Goal: Task Accomplishment & Management: Manage account settings

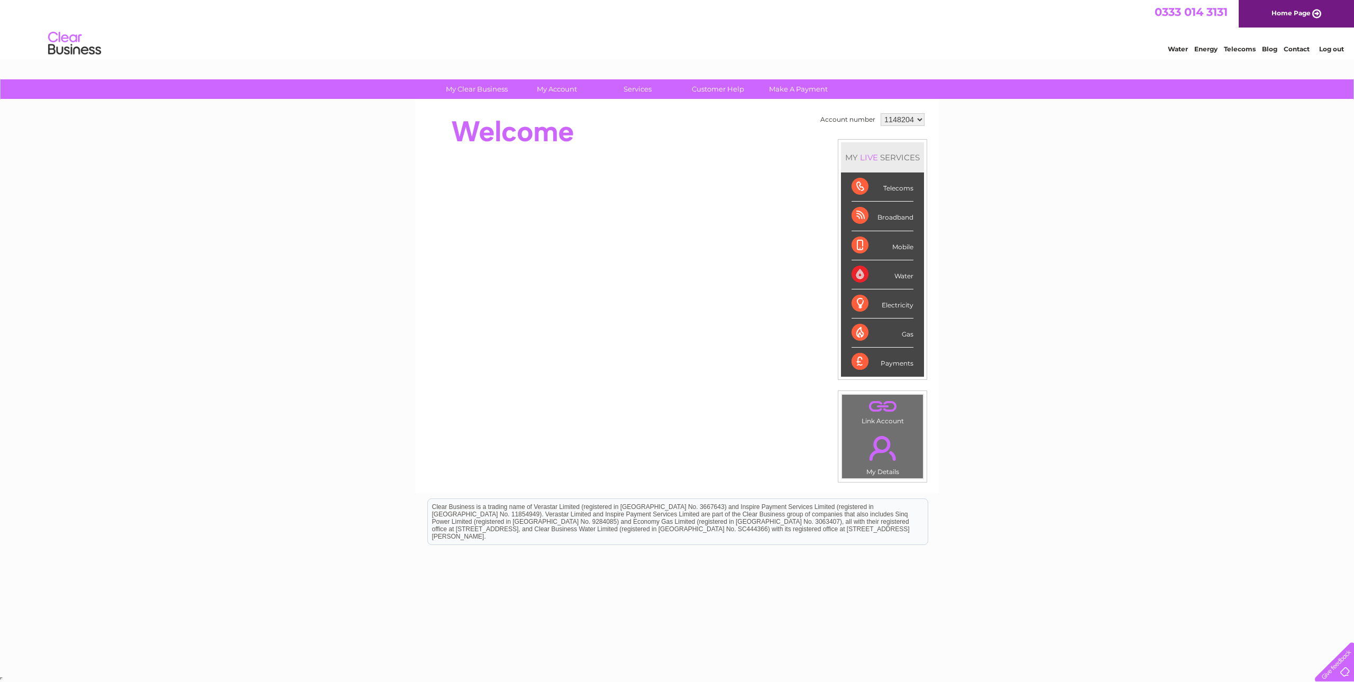
click at [976, 209] on div "My Clear Business Login Details My Details My Preferences Link Account My Accou…" at bounding box center [677, 376] width 1354 height 594
click at [901, 276] on div "Water" at bounding box center [883, 274] width 62 height 29
click at [854, 274] on div "Water" at bounding box center [883, 274] width 62 height 29
click at [855, 273] on div "Water" at bounding box center [883, 274] width 62 height 29
click at [916, 116] on select "1148204" at bounding box center [903, 119] width 44 height 13
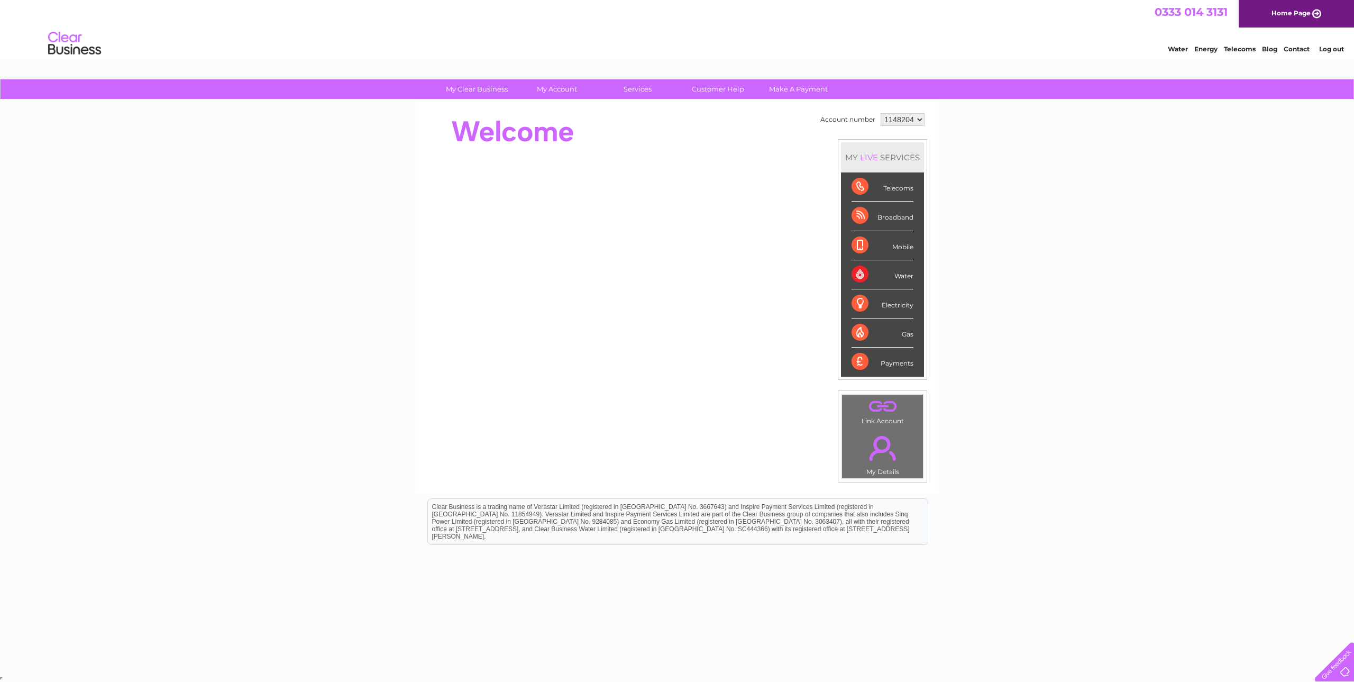
click at [881, 113] on select "1148204" at bounding box center [903, 119] width 44 height 13
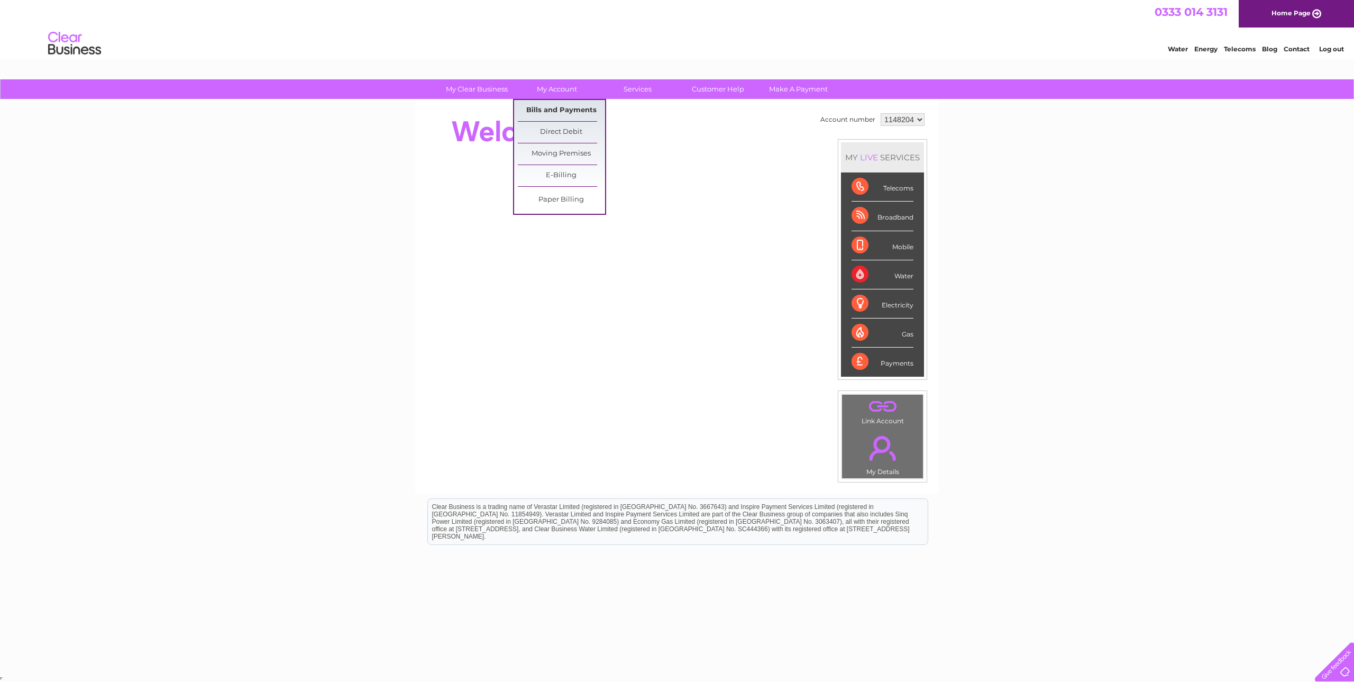
click at [552, 111] on link "Bills and Payments" at bounding box center [561, 110] width 87 height 21
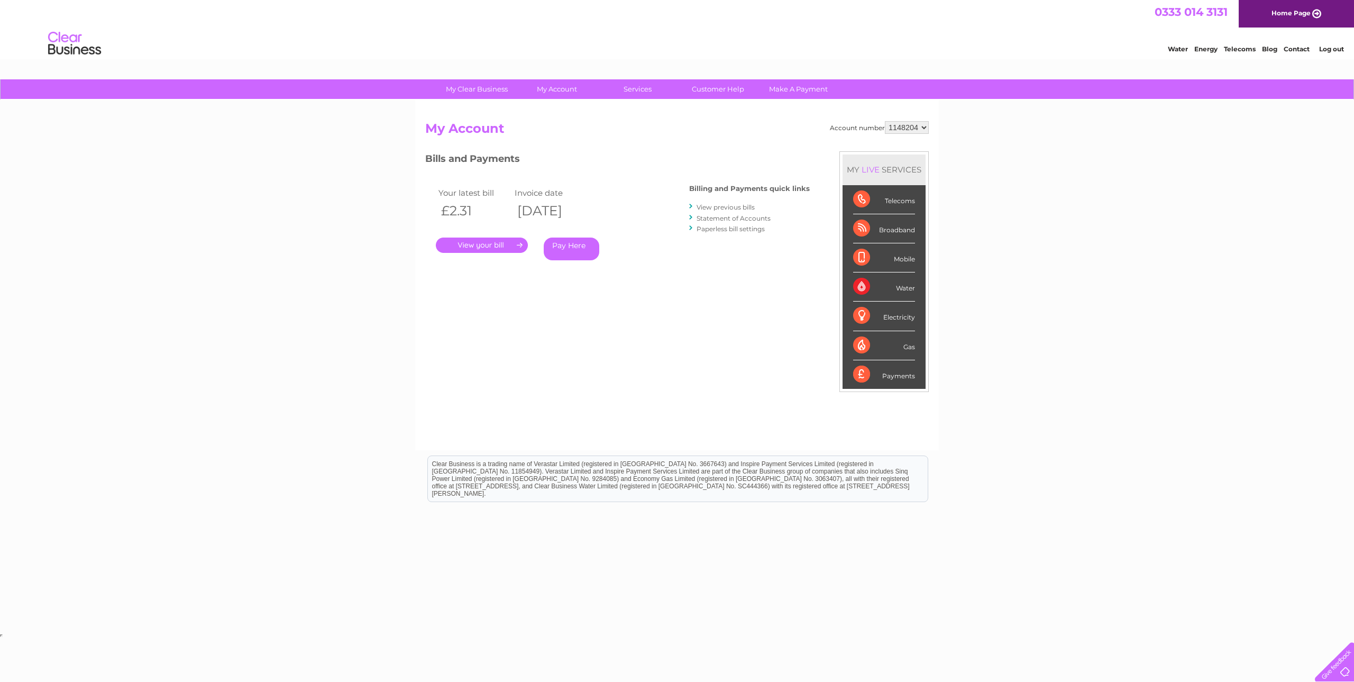
click at [489, 240] on link "." at bounding box center [482, 244] width 92 height 15
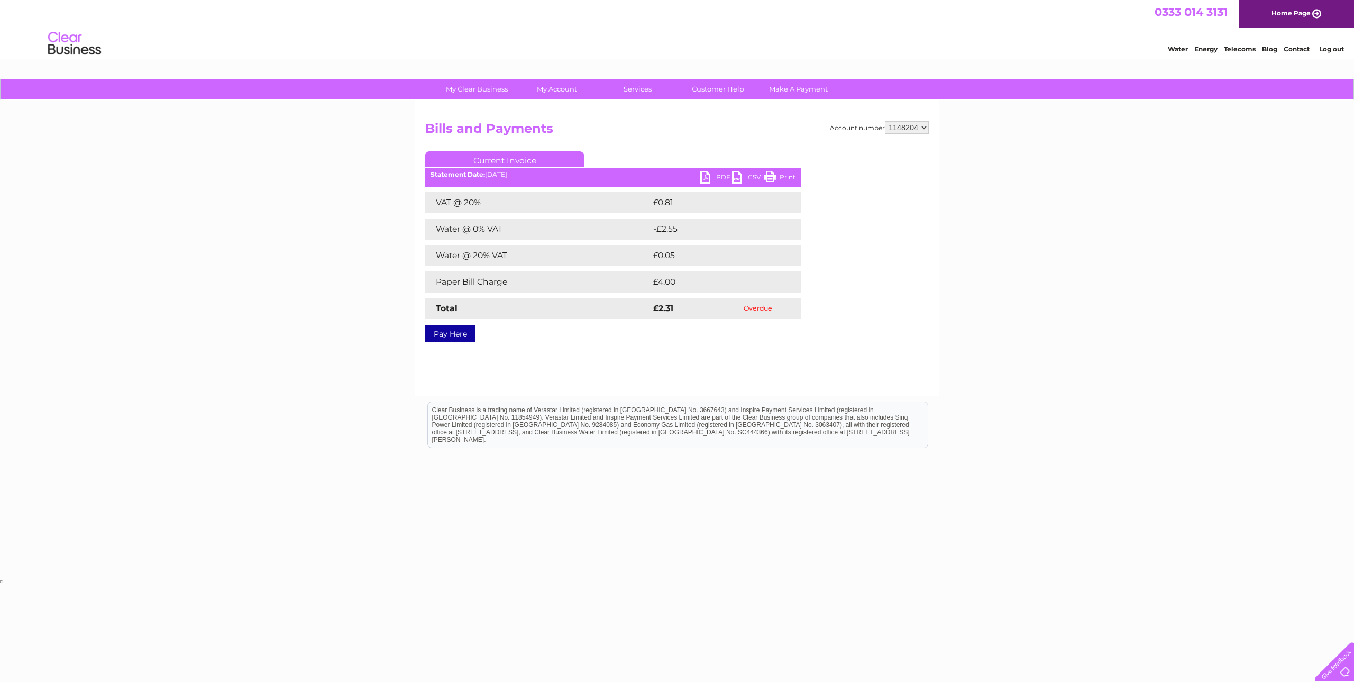
click at [710, 175] on link "PDF" at bounding box center [716, 178] width 32 height 15
drag, startPoint x: 664, startPoint y: 307, endPoint x: 653, endPoint y: 308, distance: 11.1
click at [653, 308] on td "£2.31" at bounding box center [683, 308] width 65 height 21
copy strong "£2.31"
click at [748, 585] on html "My Clear Business Login Details My Details My Preferences Link Account My Accou…" at bounding box center [677, 292] width 1354 height 585
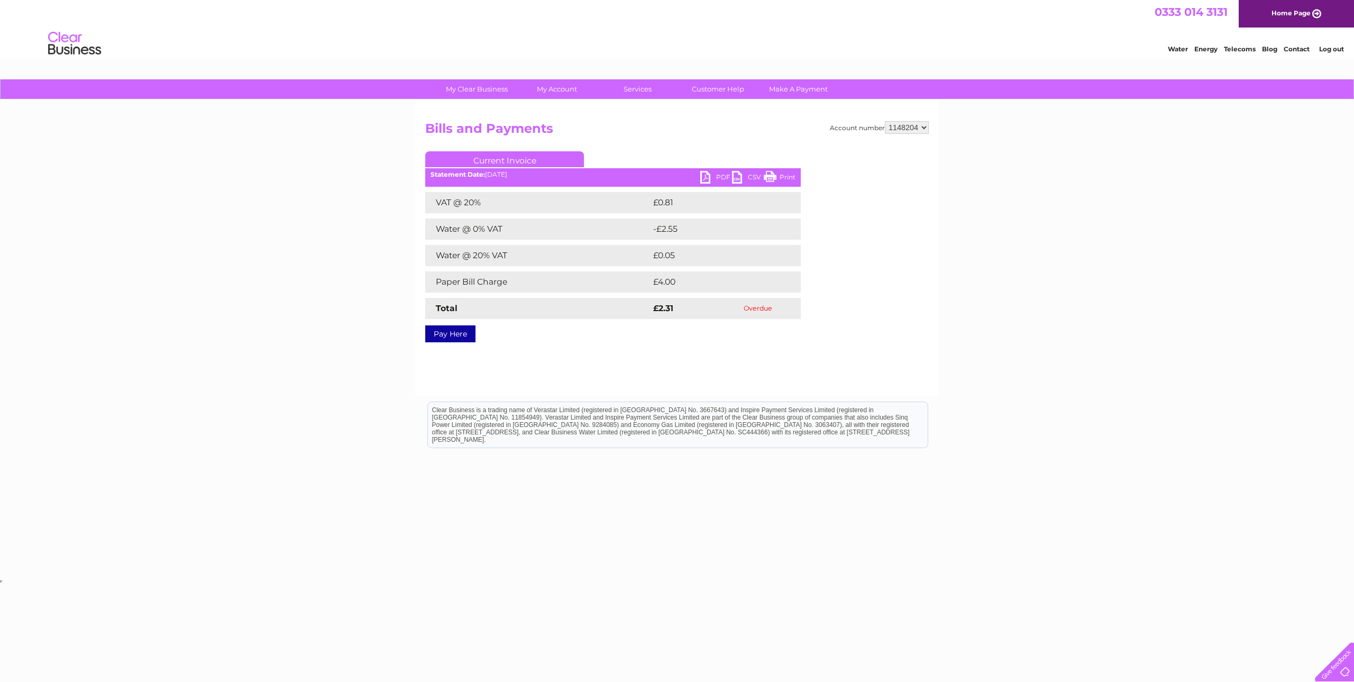
click at [500, 159] on link "Current Invoice" at bounding box center [504, 159] width 159 height 16
click at [560, 107] on link "Bills and Payments" at bounding box center [561, 110] width 87 height 21
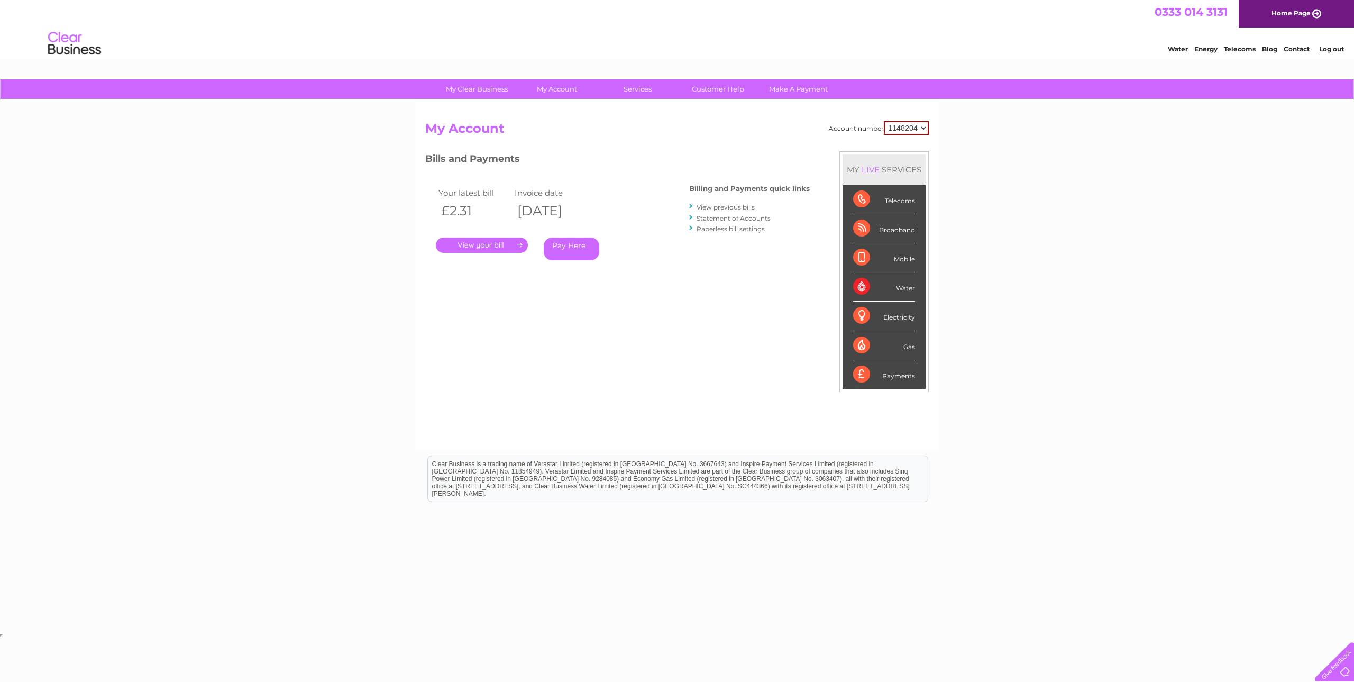
click at [719, 207] on link "View previous bills" at bounding box center [726, 207] width 58 height 8
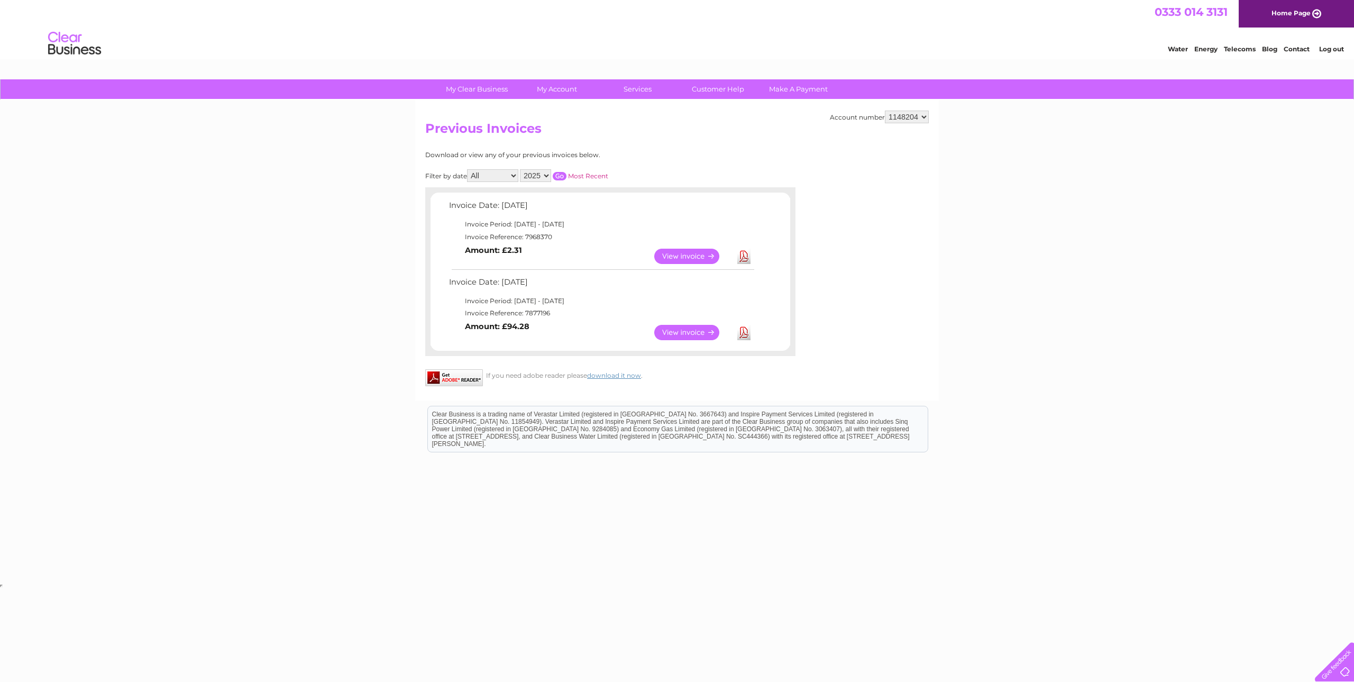
click at [676, 332] on link "View" at bounding box center [693, 332] width 78 height 15
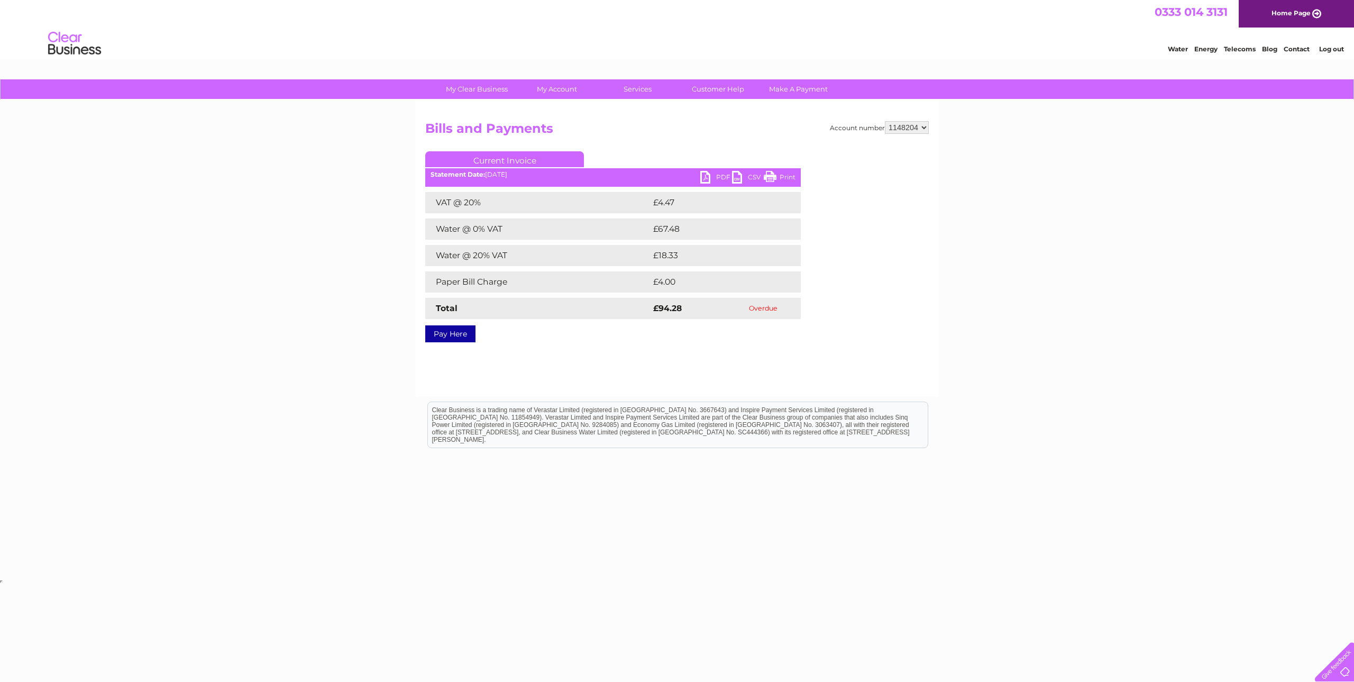
click at [708, 173] on link "PDF" at bounding box center [716, 178] width 32 height 15
